Goal: Obtain resource: Download file/media

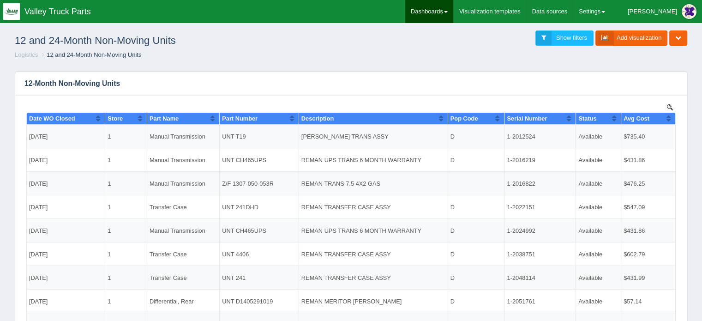
click at [453, 10] on link "Dashboards" at bounding box center [429, 11] width 48 height 23
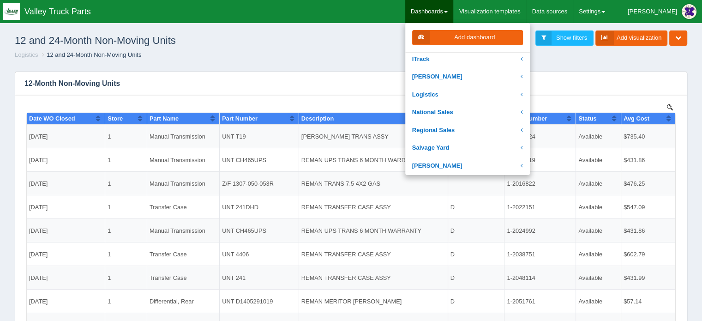
scroll to position [184, 0]
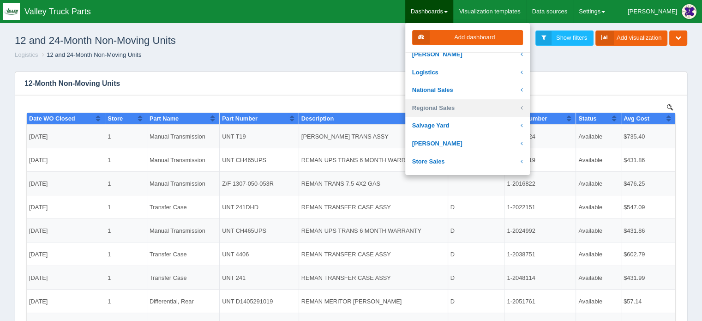
click at [462, 107] on link "Regional Sales" at bounding box center [467, 108] width 125 height 18
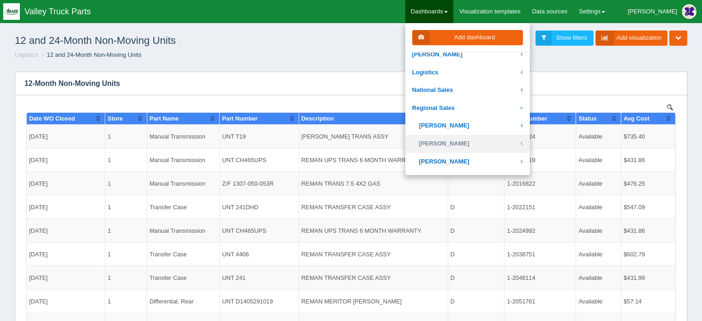
click at [469, 142] on link "[PERSON_NAME]" at bounding box center [467, 144] width 125 height 18
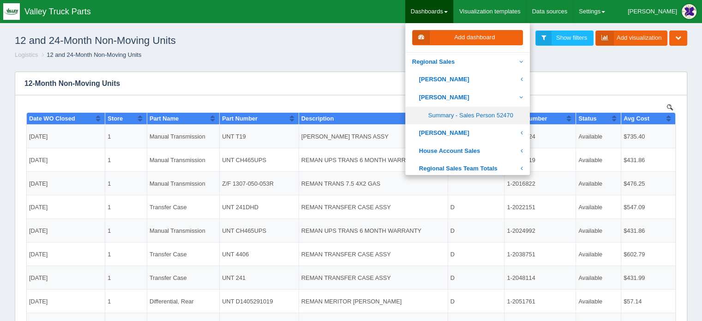
click at [478, 115] on link "Summary - Sales Person 52470" at bounding box center [467, 116] width 125 height 18
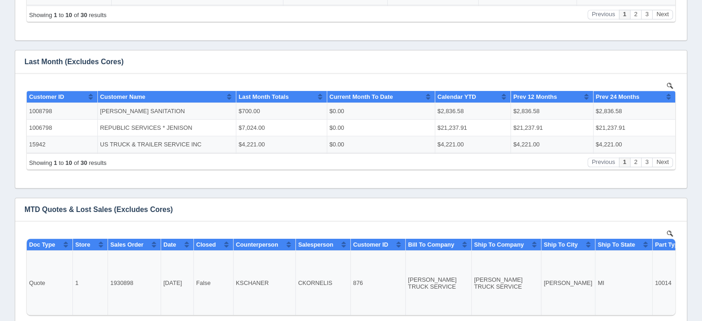
scroll to position [692, 0]
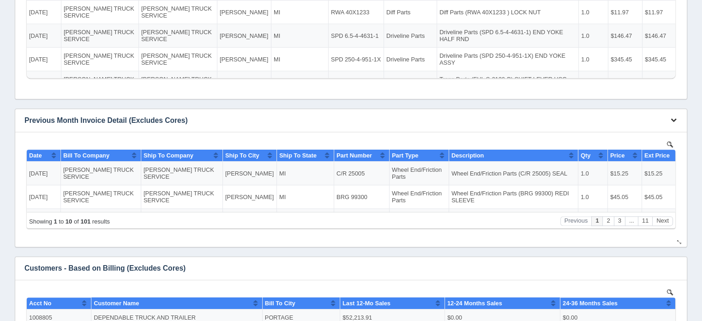
click at [672, 119] on icon "button" at bounding box center [673, 120] width 6 height 6
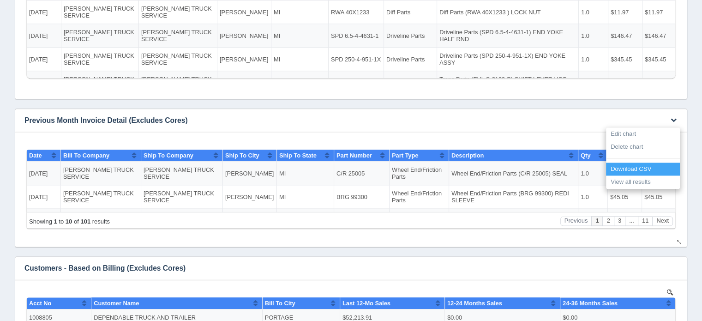
click at [636, 167] on link "Download CSV" at bounding box center [643, 168] width 74 height 13
